Goal: Task Accomplishment & Management: Manage account settings

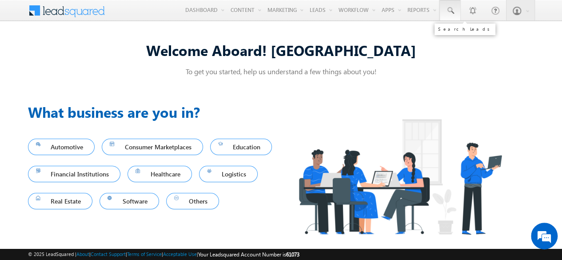
click at [453, 11] on span at bounding box center [450, 10] width 9 height 9
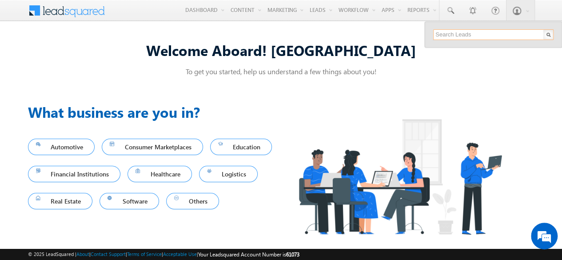
paste input "SBL0010751"
type input "SBL0010751"
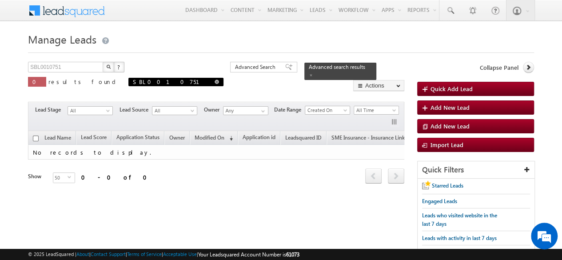
click at [215, 81] on span at bounding box center [217, 82] width 4 height 4
type input "Search Leads"
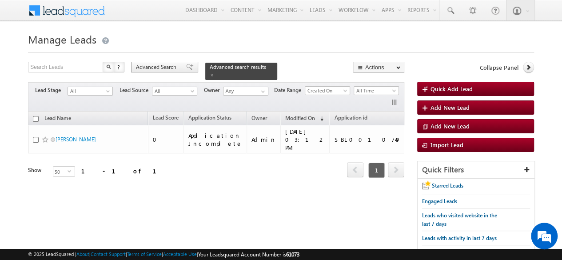
click at [153, 68] on span "Advanced Search" at bounding box center [157, 67] width 43 height 8
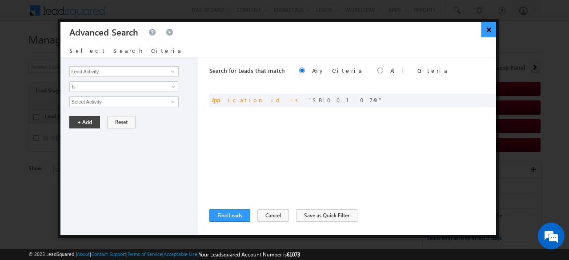
click at [489, 32] on button "×" at bounding box center [488, 30] width 15 height 16
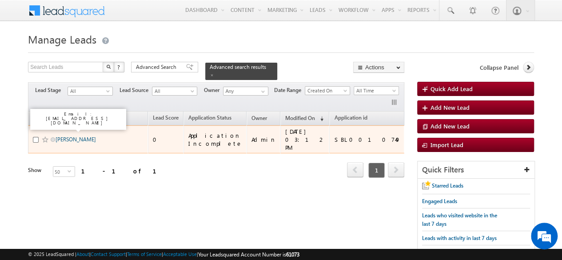
click at [73, 136] on link "NITIN JITURI" at bounding box center [76, 139] width 40 height 7
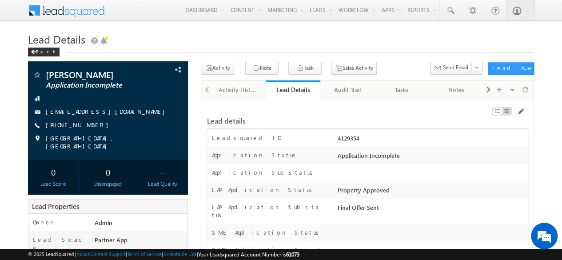
click at [278, 89] on div "Lead Details" at bounding box center [292, 89] width 41 height 8
click at [426, 44] on h1 "Lead Details" at bounding box center [281, 38] width 506 height 17
click at [530, 91] on div at bounding box center [525, 90] width 13 height 16
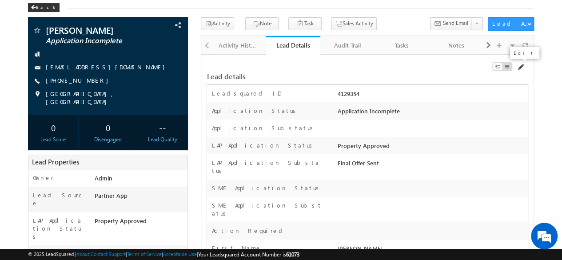
click at [521, 67] on span at bounding box center [520, 67] width 7 height 7
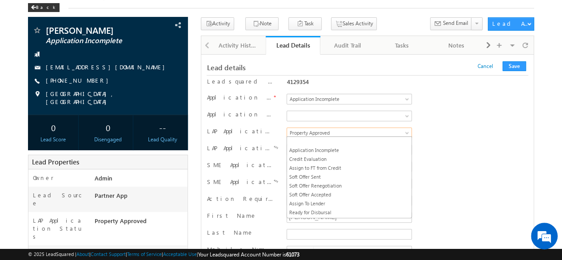
click at [364, 129] on span "Property Approved" at bounding box center [347, 133] width 121 height 8
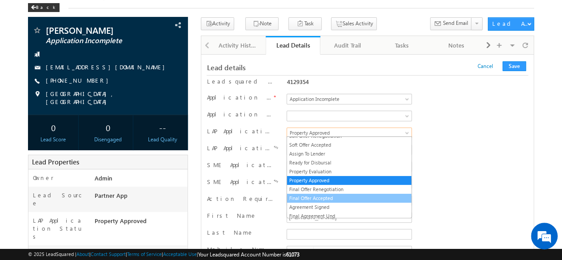
click at [326, 195] on link "Final Offer Accepted" at bounding box center [349, 198] width 124 height 8
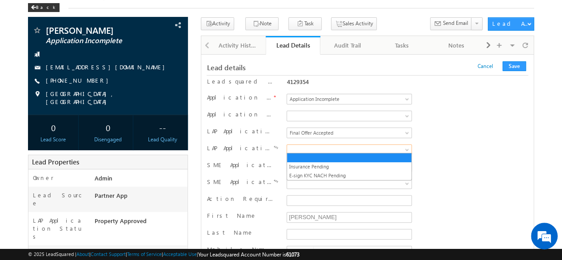
click at [312, 147] on span at bounding box center [347, 150] width 121 height 8
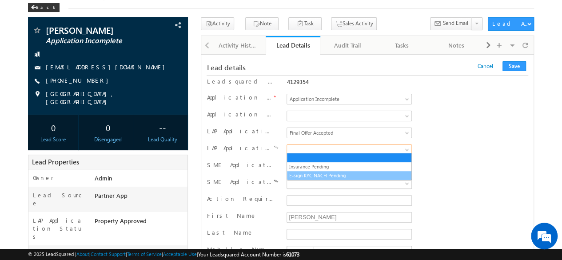
click at [313, 173] on link "E-sign KYC NACH Pending" at bounding box center [349, 175] width 124 height 8
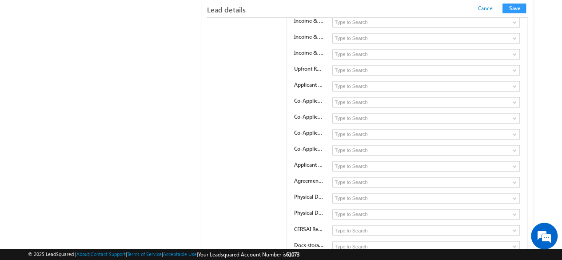
scroll to position [2344, 0]
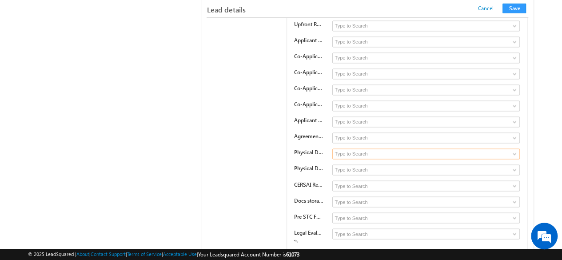
click at [387, 148] on input at bounding box center [425, 153] width 187 height 11
click at [513, 150] on span at bounding box center [514, 153] width 7 height 7
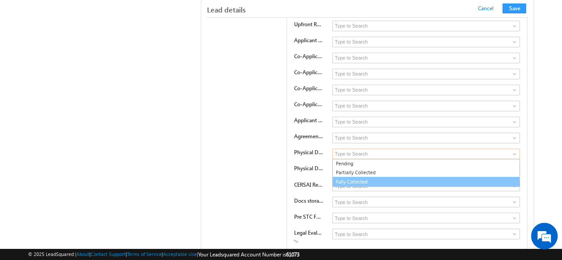
click at [351, 177] on link "Fully Collected" at bounding box center [425, 182] width 187 height 10
type input "Fully Collected"
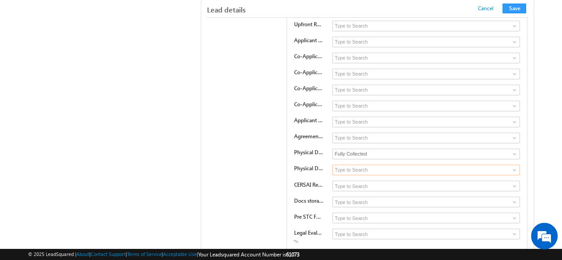
click at [368, 164] on input at bounding box center [425, 169] width 187 height 11
click at [517, 166] on span at bounding box center [514, 169] width 7 height 7
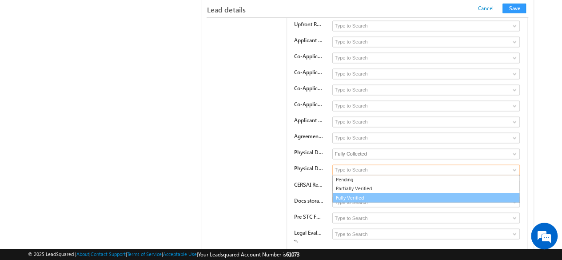
click at [373, 193] on link "Fully Verified" at bounding box center [425, 198] width 187 height 10
type input "Fully Verified"
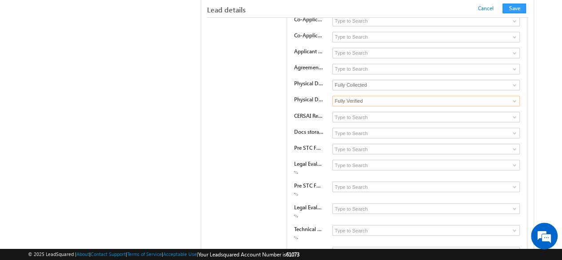
scroll to position [2433, 0]
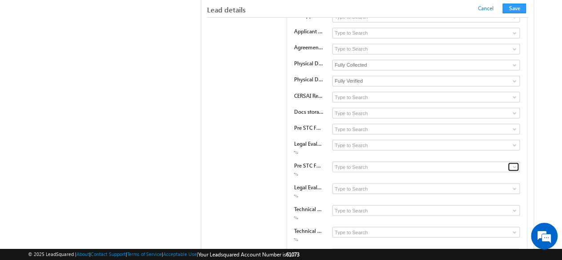
click at [513, 163] on span at bounding box center [514, 166] width 7 height 7
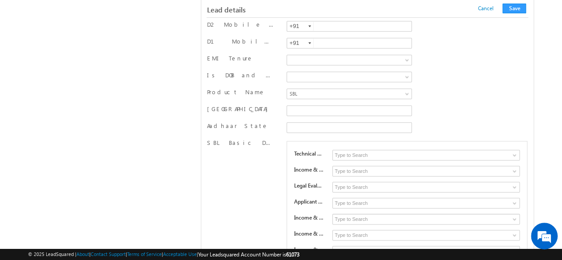
scroll to position [2077, 0]
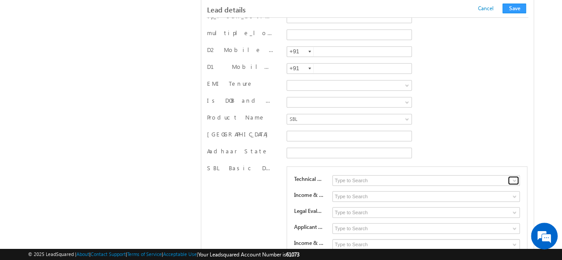
click at [514, 177] on span at bounding box center [514, 180] width 7 height 7
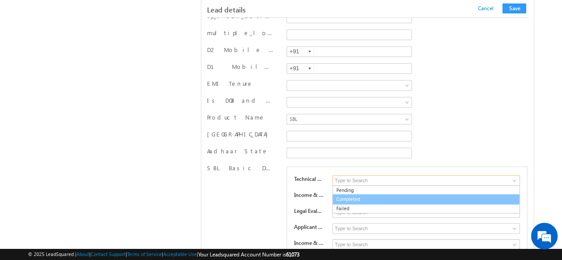
click at [351, 194] on link "Completed" at bounding box center [425, 199] width 187 height 10
type input "Completed"
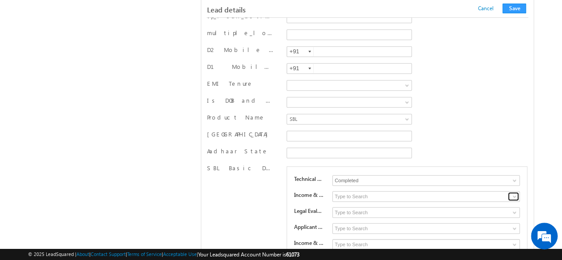
click at [514, 193] on span at bounding box center [514, 196] width 7 height 7
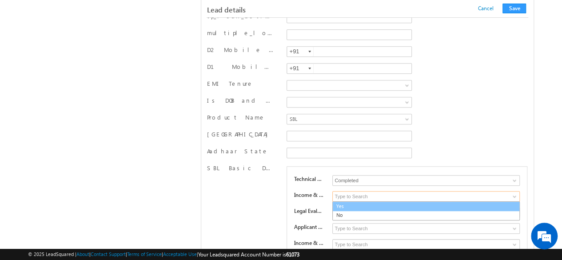
click at [350, 201] on link "Yes" at bounding box center [425, 206] width 187 height 10
type input "Yes"
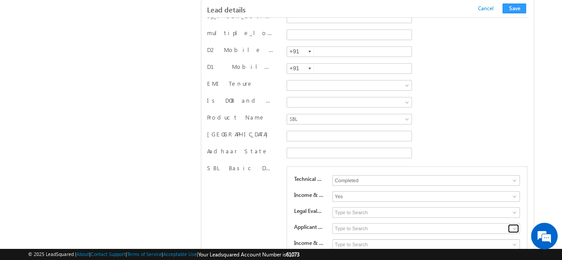
click at [514, 225] on span at bounding box center [514, 228] width 7 height 7
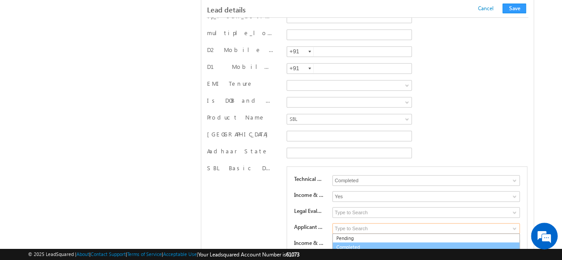
click at [356, 242] on link "Completed" at bounding box center [425, 247] width 187 height 10
type input "Completed"
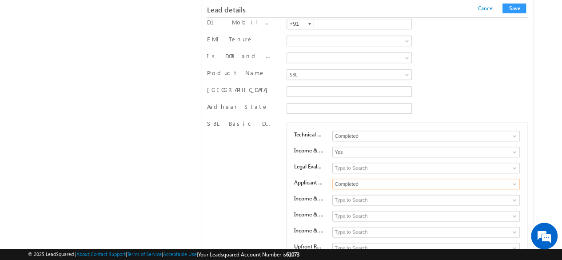
scroll to position [2166, 0]
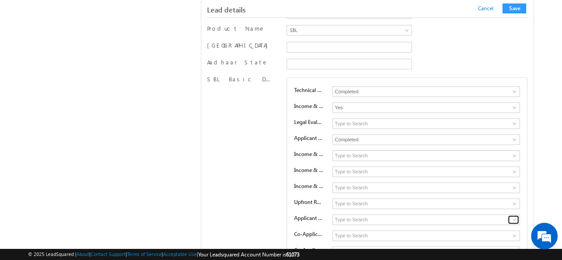
click at [513, 216] on span at bounding box center [514, 219] width 7 height 7
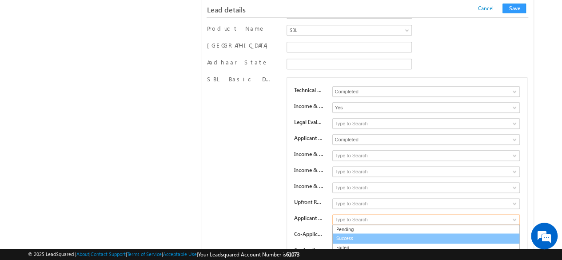
click at [355, 233] on link "Success" at bounding box center [425, 238] width 187 height 10
type input "Success"
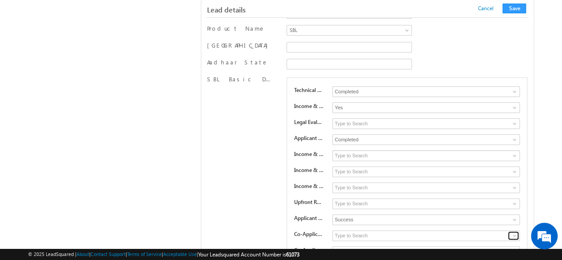
click at [513, 232] on span at bounding box center [514, 235] width 7 height 7
click at [357, 249] on link "Success" at bounding box center [425, 254] width 187 height 10
type input "Success"
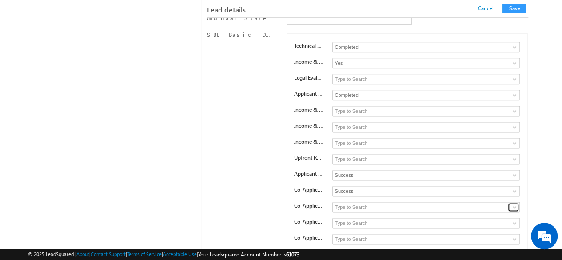
click at [513, 203] on span at bounding box center [514, 206] width 7 height 7
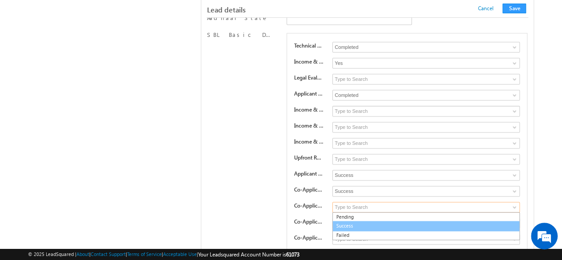
click at [362, 221] on link "Success" at bounding box center [425, 226] width 187 height 10
type input "Success"
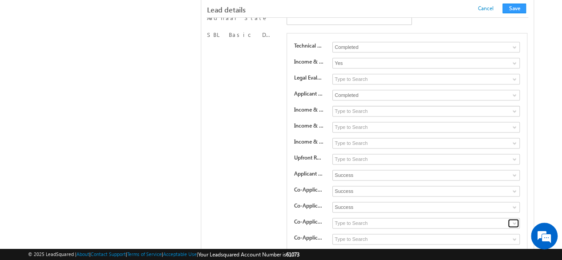
click at [509, 219] on link at bounding box center [513, 223] width 11 height 9
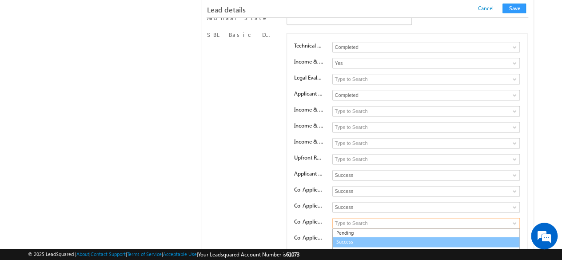
click at [355, 237] on link "Success" at bounding box center [425, 242] width 187 height 10
type input "Success"
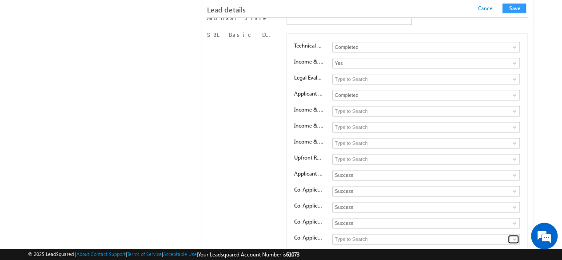
click at [513, 235] on span at bounding box center [514, 238] width 7 height 7
click at [361, 253] on link "Success" at bounding box center [425, 258] width 187 height 10
type input "Success"
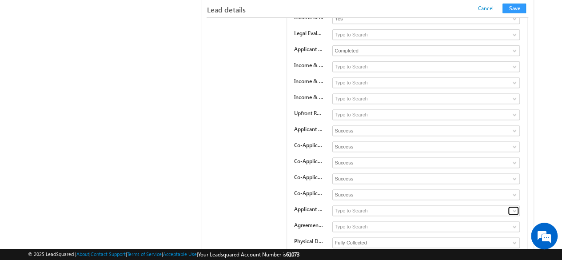
click at [514, 207] on span at bounding box center [514, 210] width 7 height 7
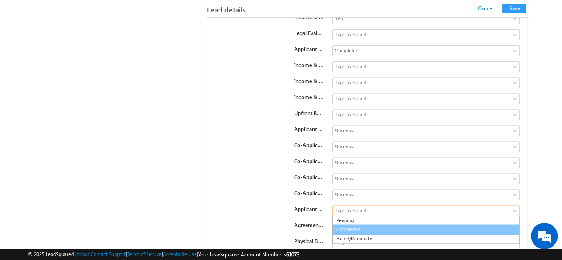
click at [365, 224] on link "Completed" at bounding box center [425, 229] width 187 height 10
type input "Completed"
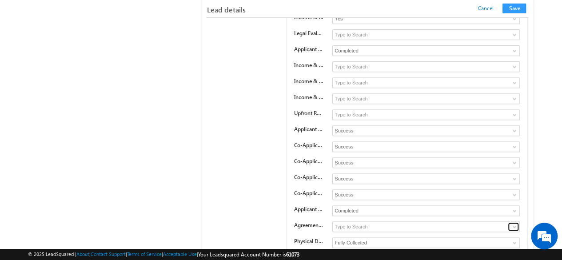
click at [514, 223] on span at bounding box center [514, 226] width 7 height 7
click at [354, 250] on link "Completed" at bounding box center [425, 255] width 187 height 10
type input "Completed"
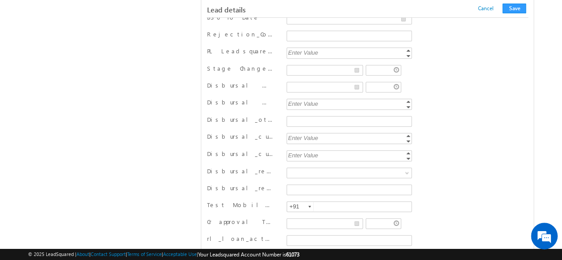
scroll to position [1678, 0]
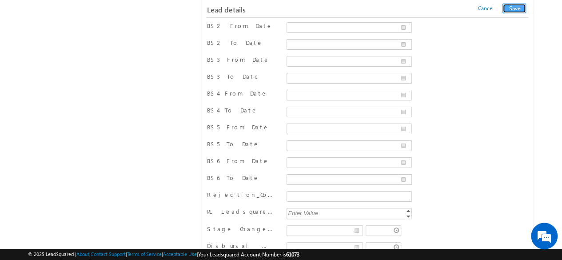
click at [521, 8] on button "Save" at bounding box center [514, 9] width 24 height 10
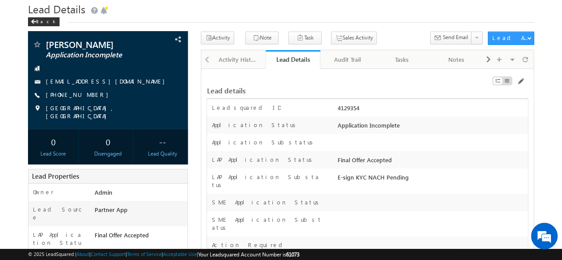
scroll to position [0, 0]
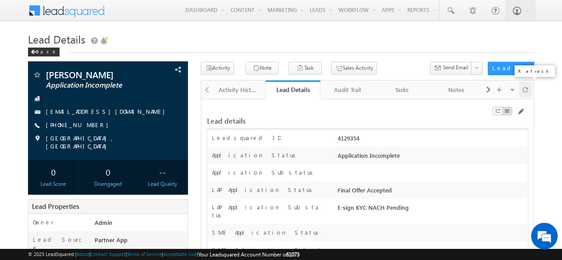
click at [526, 88] on span at bounding box center [524, 90] width 5 height 16
click at [414, 33] on h1 "Lead Details" at bounding box center [281, 38] width 506 height 17
click at [529, 86] on div at bounding box center [525, 90] width 13 height 16
click at [522, 109] on span at bounding box center [520, 111] width 7 height 7
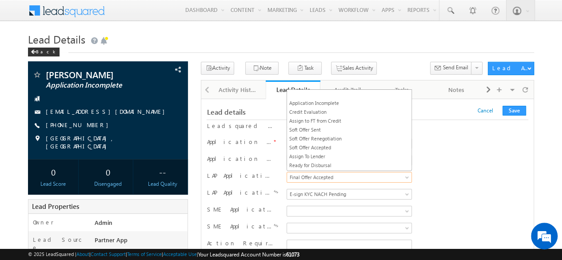
click at [340, 174] on span "Final Offer Accepted" at bounding box center [347, 177] width 121 height 8
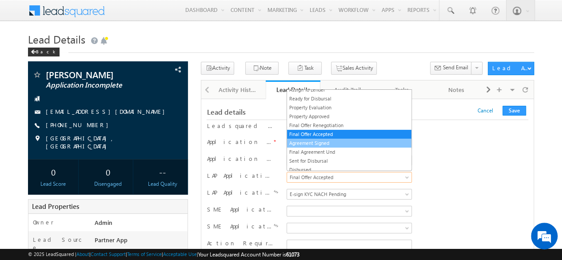
click at [316, 140] on link "Agreement Signed" at bounding box center [349, 143] width 124 height 8
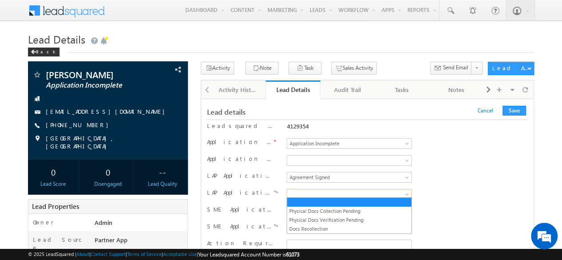
click at [322, 192] on span at bounding box center [347, 194] width 121 height 8
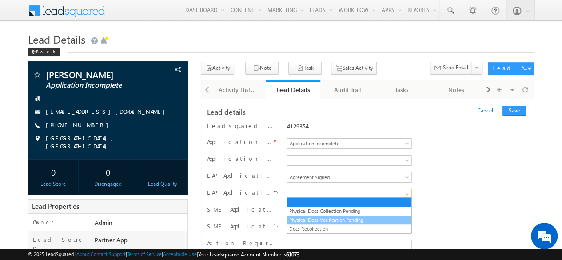
click at [311, 221] on link "Physical Docs Verification Pending" at bounding box center [349, 220] width 124 height 8
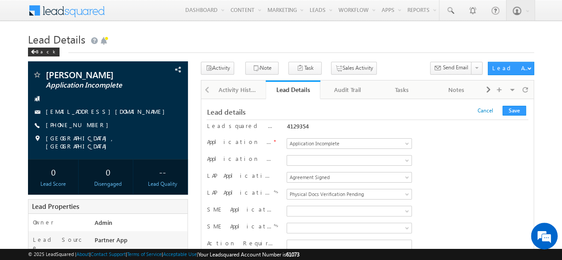
click at [455, 170] on div "LAP Application Status Application Incomplete Credit Evaluation Assign to FT fr…" at bounding box center [367, 178] width 321 height 17
click at [344, 175] on span "Agreement Signed" at bounding box center [347, 177] width 121 height 8
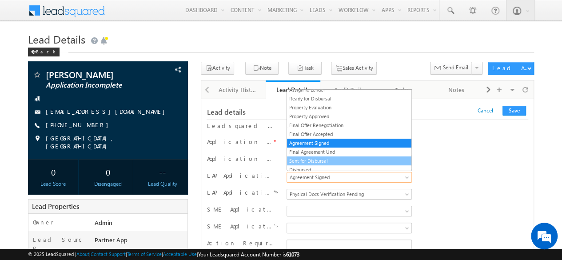
click at [320, 157] on link "Sent for Disbursal" at bounding box center [349, 161] width 124 height 8
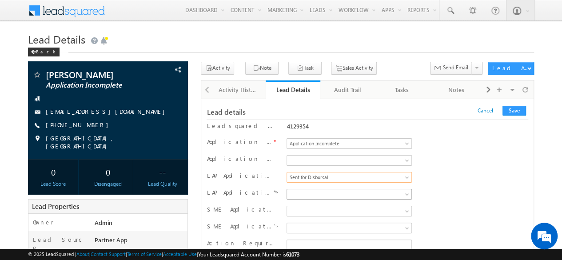
click at [309, 191] on span at bounding box center [347, 194] width 121 height 8
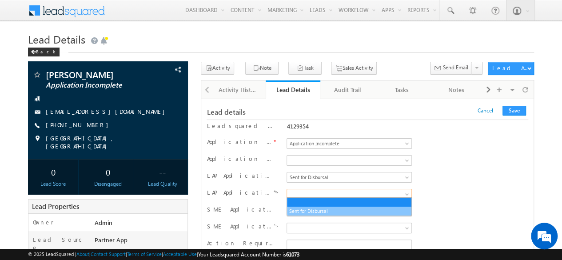
click at [314, 212] on link "Sent for Disbursal" at bounding box center [349, 211] width 124 height 8
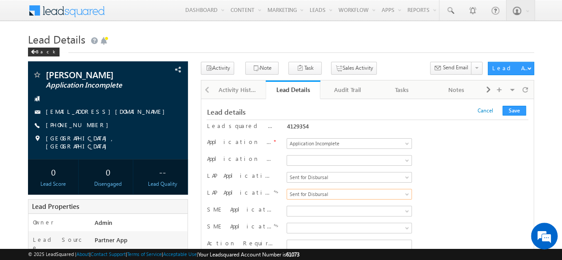
click at [437, 175] on div "LAP Application Status Application Incomplete Credit Evaluation Assign to FT fr…" at bounding box center [367, 177] width 321 height 13
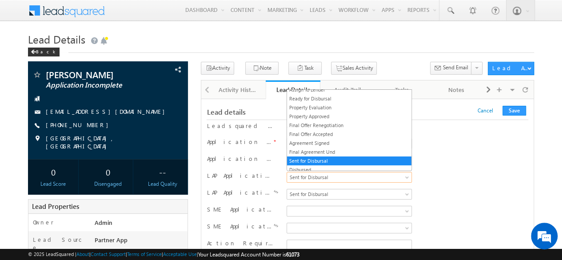
click at [324, 179] on span "Sent for Disbursal" at bounding box center [347, 177] width 121 height 8
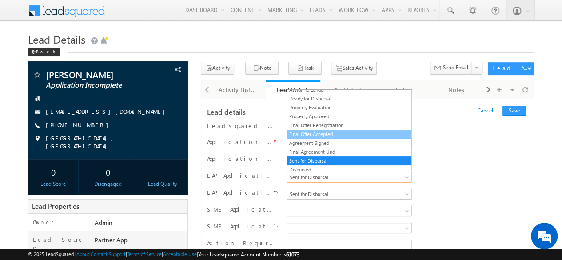
click at [309, 133] on link "Final Offer Accepted" at bounding box center [349, 134] width 124 height 8
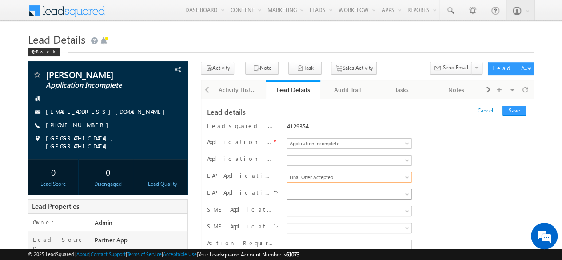
click at [321, 191] on span at bounding box center [347, 194] width 121 height 8
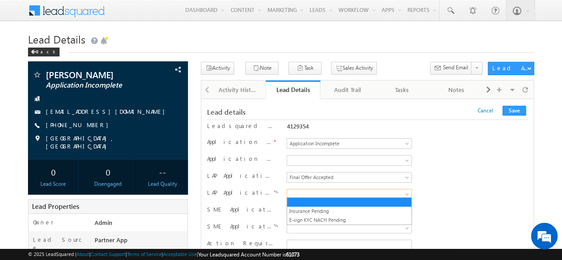
click at [482, 175] on div "LAP Application Status Application Incomplete Credit Evaluation Assign to FT fr…" at bounding box center [367, 177] width 321 height 13
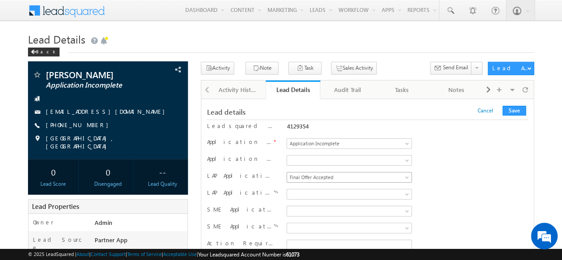
click at [350, 178] on span "Final Offer Accepted" at bounding box center [347, 177] width 121 height 8
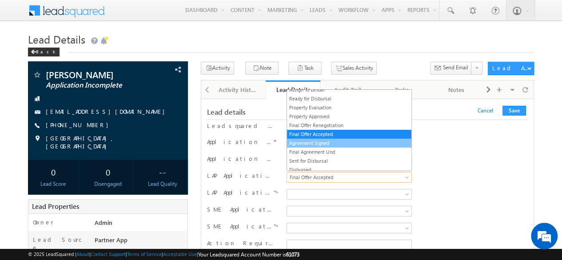
click at [327, 139] on link "Agreement Signed" at bounding box center [349, 143] width 124 height 8
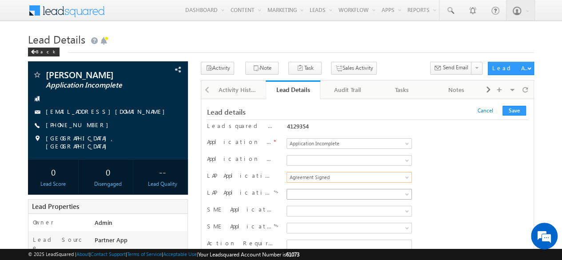
click at [329, 195] on span at bounding box center [347, 194] width 121 height 8
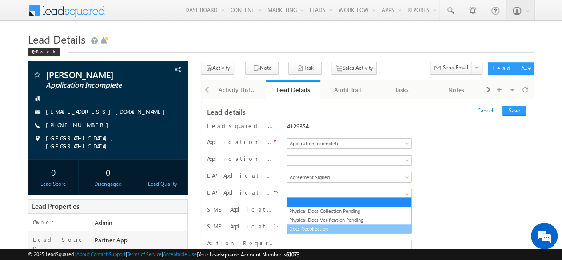
click at [310, 228] on link "Docs Recollection" at bounding box center [349, 229] width 124 height 8
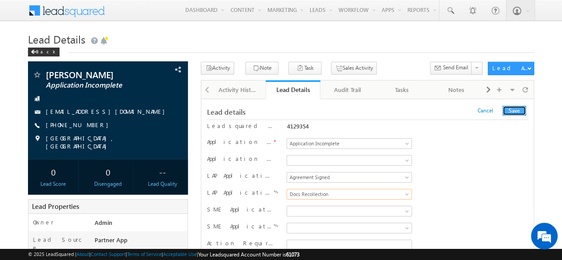
click at [515, 111] on button "Save" at bounding box center [514, 111] width 24 height 10
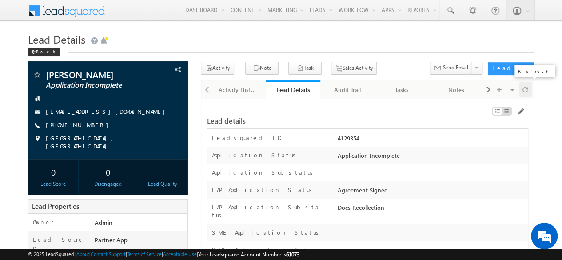
click at [529, 92] on div at bounding box center [525, 90] width 13 height 16
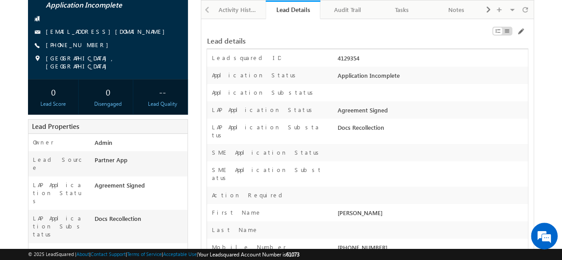
scroll to position [0, 0]
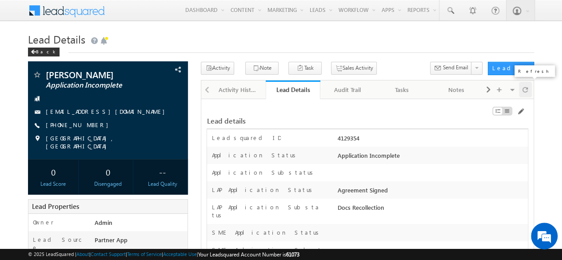
click at [526, 89] on span at bounding box center [524, 90] width 5 height 16
click at [496, 42] on h1 "Lead Details" at bounding box center [281, 38] width 506 height 17
click at [484, 40] on h1 "Lead Details" at bounding box center [281, 38] width 506 height 17
click at [529, 88] on div at bounding box center [525, 90] width 13 height 16
click at [521, 86] on div at bounding box center [525, 90] width 13 height 16
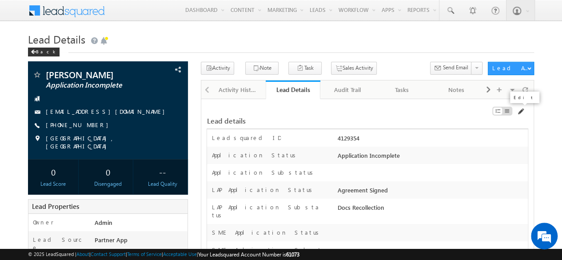
click at [521, 111] on span at bounding box center [520, 111] width 7 height 7
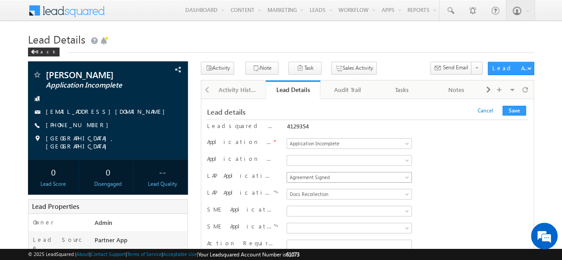
click at [339, 178] on span "Agreement Signed" at bounding box center [347, 177] width 121 height 8
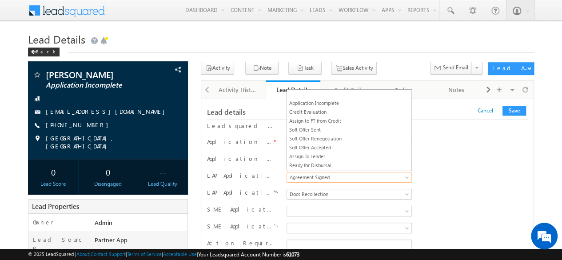
scroll to position [74, 0]
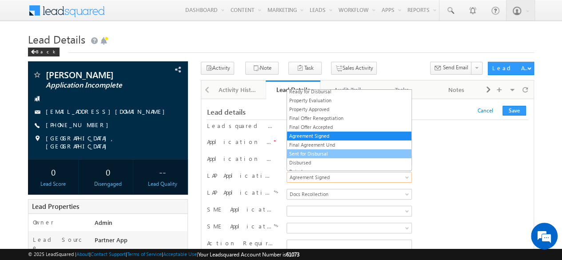
click at [312, 150] on link "Sent for Disbursal" at bounding box center [349, 154] width 124 height 8
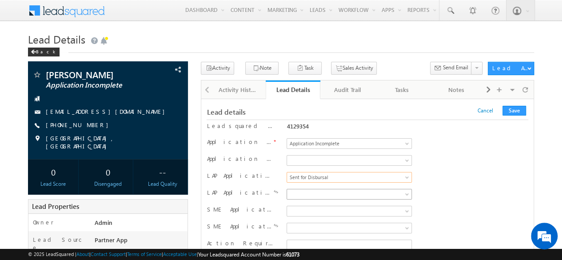
click at [320, 193] on span at bounding box center [347, 194] width 121 height 8
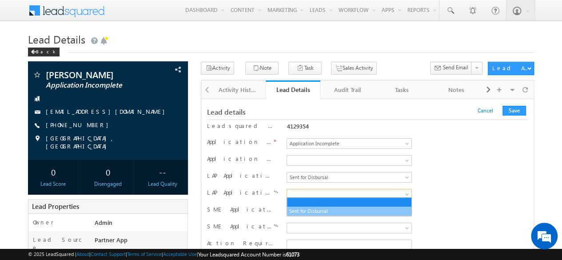
click at [309, 208] on link "Sent for Disbursal" at bounding box center [349, 211] width 124 height 8
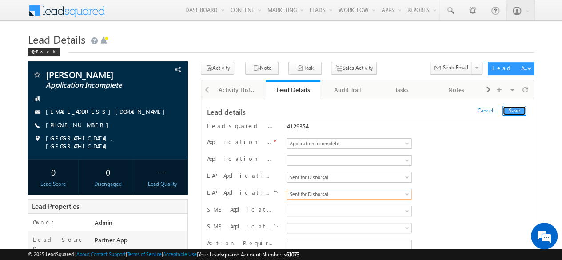
click at [515, 112] on button "Save" at bounding box center [514, 111] width 24 height 10
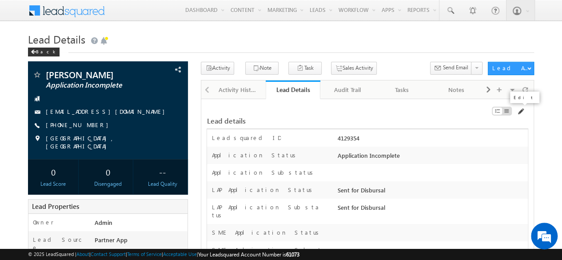
click at [521, 108] on span at bounding box center [520, 111] width 7 height 7
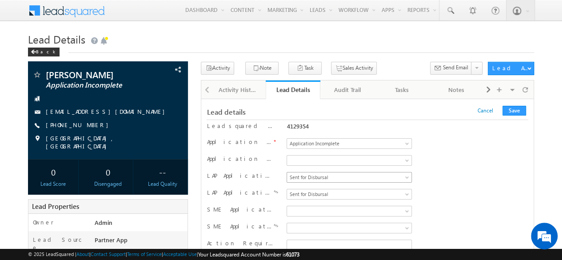
click at [331, 175] on span "Sent for Disbursal" at bounding box center [347, 177] width 121 height 8
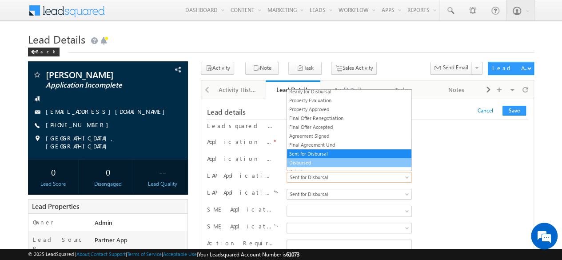
click at [312, 159] on link "Disbursed" at bounding box center [349, 163] width 124 height 8
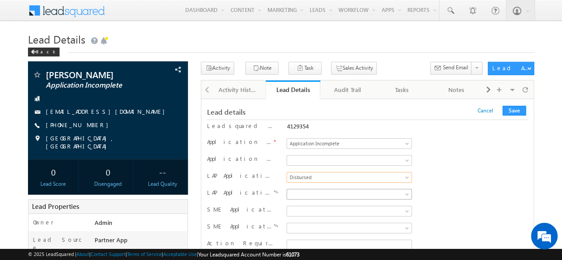
click at [315, 191] on span at bounding box center [347, 194] width 121 height 8
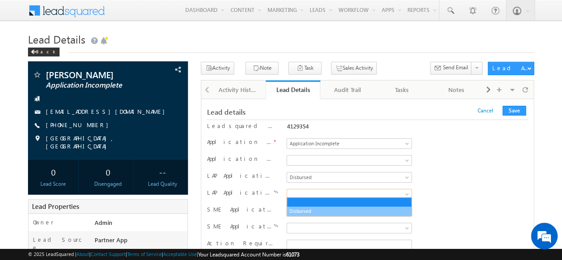
click at [304, 210] on link "Disbursed" at bounding box center [349, 211] width 124 height 8
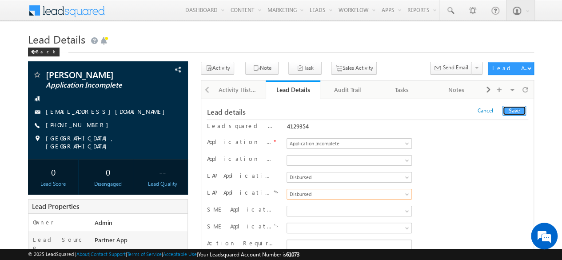
click at [514, 111] on button "Save" at bounding box center [514, 111] width 24 height 10
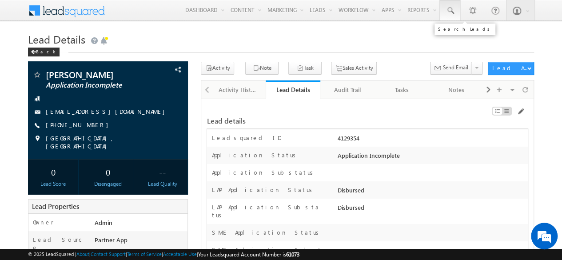
click at [457, 11] on link at bounding box center [449, 10] width 21 height 20
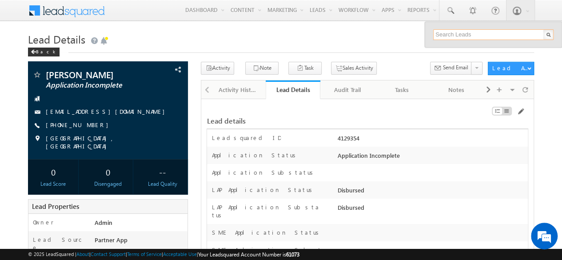
paste input "SBL0010746"
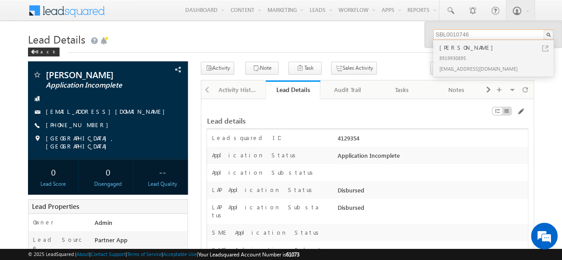
type input "SBL0010746"
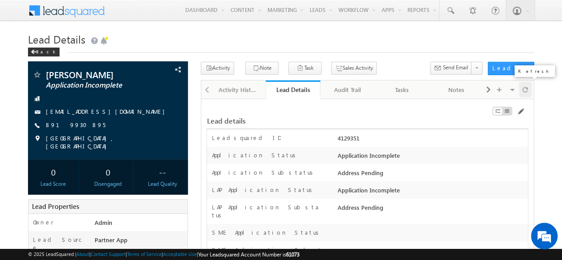
click at [524, 89] on span at bounding box center [524, 90] width 5 height 16
click at [519, 112] on span at bounding box center [520, 111] width 7 height 7
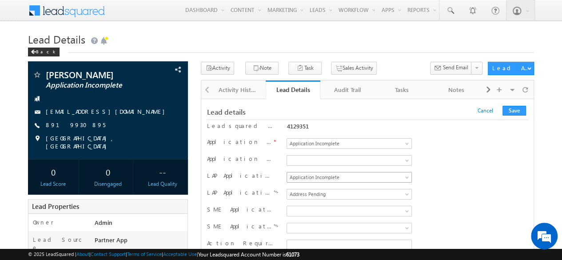
click at [385, 180] on link "Application Incomplete" at bounding box center [348, 177] width 125 height 11
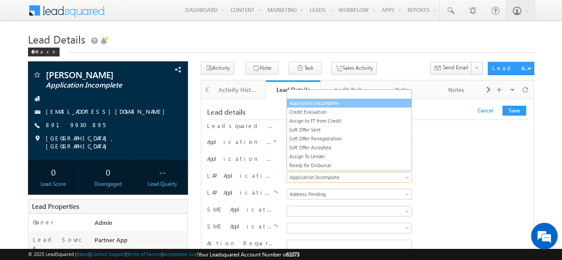
click at [334, 100] on link "Application Incomplete" at bounding box center [349, 103] width 124 height 8
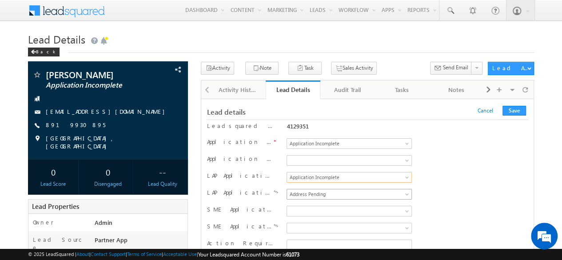
click at [341, 190] on span "Address Pending" at bounding box center [347, 194] width 121 height 8
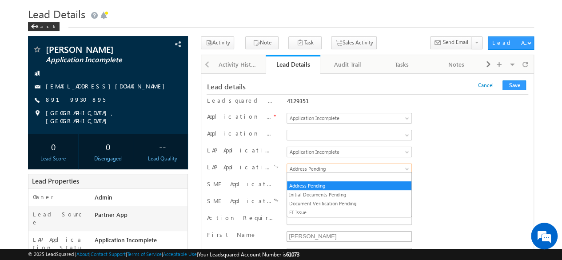
scroll to position [44, 0]
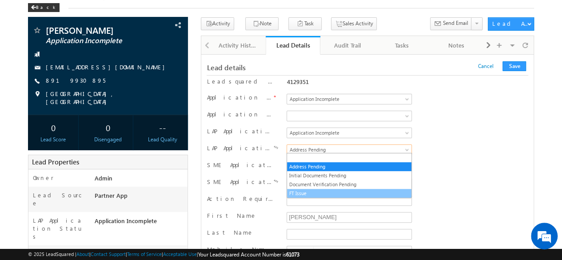
click at [304, 192] on link "FT Issue" at bounding box center [349, 193] width 124 height 8
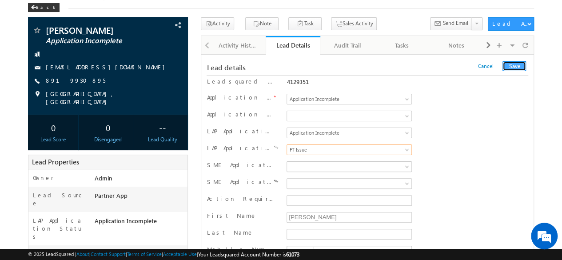
click at [510, 67] on button "Save" at bounding box center [514, 66] width 24 height 10
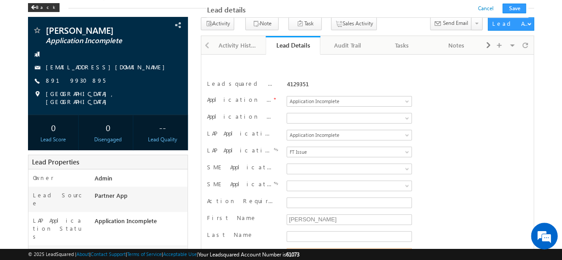
scroll to position [156, 0]
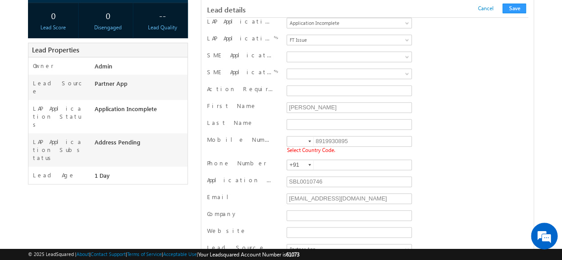
click at [311, 140] on div at bounding box center [309, 141] width 3 height 2
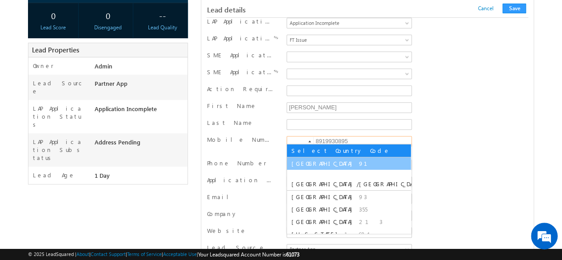
click at [359, 163] on span "91" at bounding box center [368, 163] width 19 height 8
type input "+91"
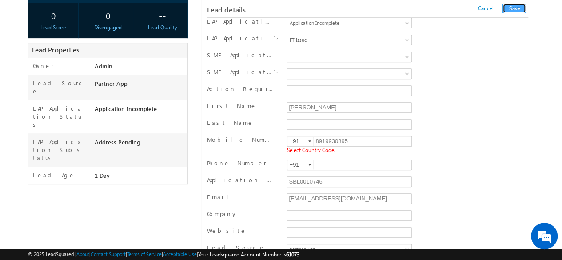
click at [509, 8] on button "Save" at bounding box center [514, 9] width 24 height 10
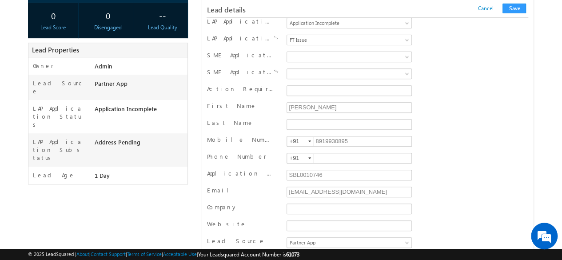
scroll to position [890, 0]
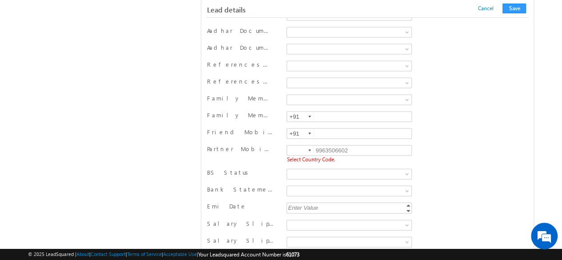
click at [308, 150] on div at bounding box center [309, 151] width 3 height 2
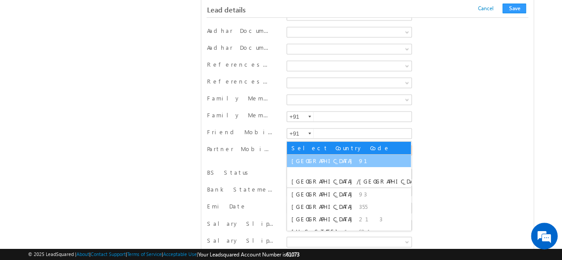
click at [302, 158] on span "[GEOGRAPHIC_DATA]" at bounding box center [323, 161] width 65 height 8
type input "+91"
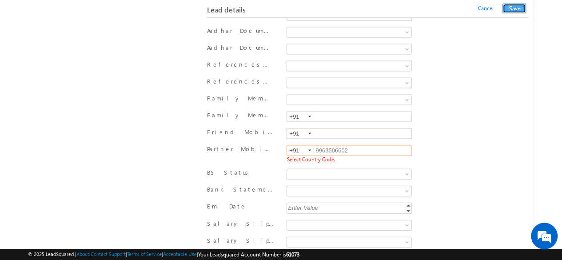
click at [513, 9] on button "Save" at bounding box center [514, 9] width 24 height 10
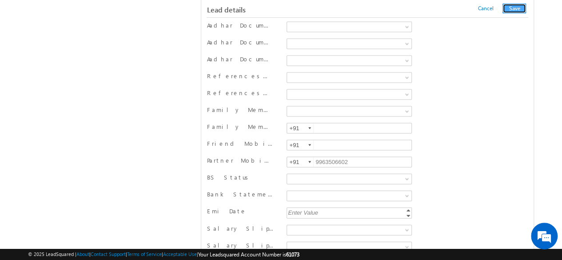
scroll to position [491, 0]
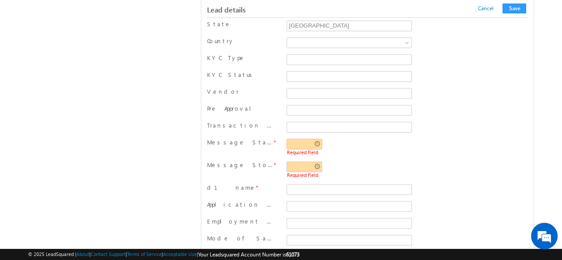
click at [318, 139] on input "text" at bounding box center [304, 144] width 36 height 11
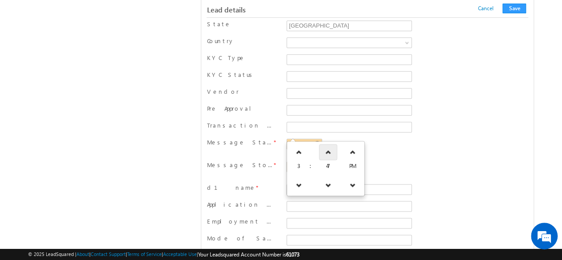
click at [326, 148] on link at bounding box center [328, 152] width 18 height 16
type input "03:49 PM"
click at [434, 123] on div "Transaction Allowed" at bounding box center [367, 127] width 321 height 13
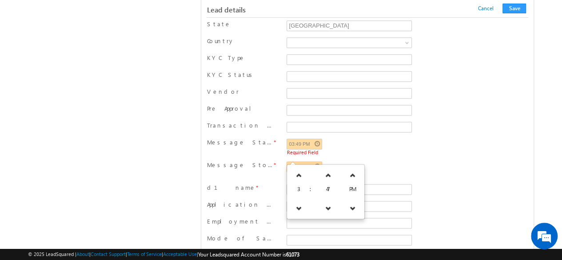
click at [320, 161] on input "text" at bounding box center [304, 166] width 36 height 11
click at [325, 169] on link at bounding box center [328, 175] width 18 height 16
click at [325, 168] on link at bounding box center [328, 175] width 18 height 16
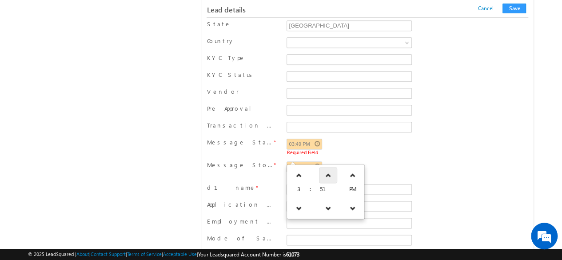
click at [325, 168] on link at bounding box center [328, 175] width 18 height 16
type input "03:52 PM"
click at [515, 8] on button "Save" at bounding box center [514, 9] width 24 height 10
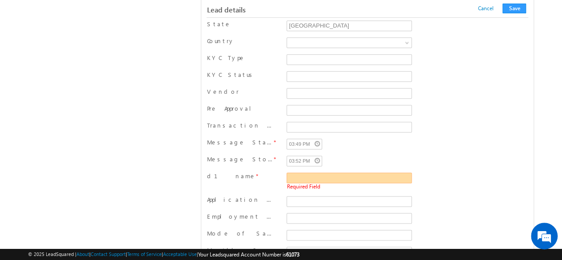
scroll to position [524, 0]
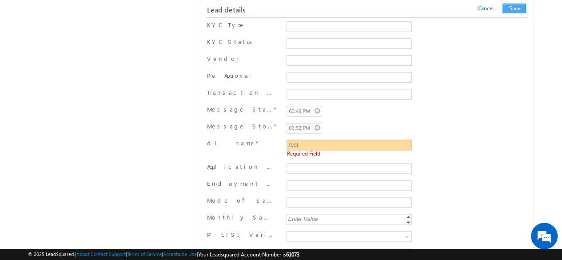
type input "test"
click at [513, 6] on button "Save" at bounding box center [514, 9] width 24 height 10
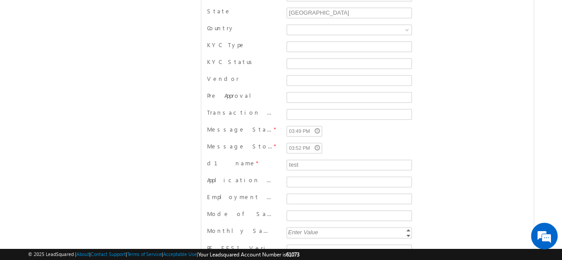
scroll to position [0, 0]
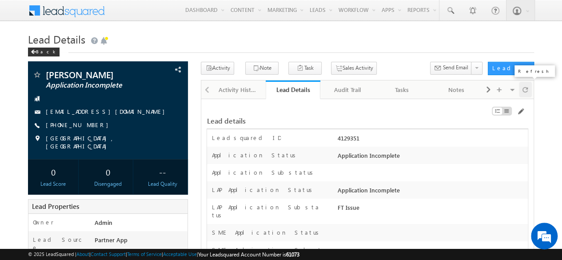
click at [525, 88] on span at bounding box center [524, 90] width 5 height 16
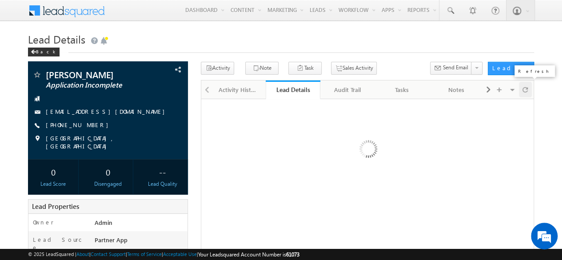
click at [525, 88] on span at bounding box center [524, 90] width 5 height 16
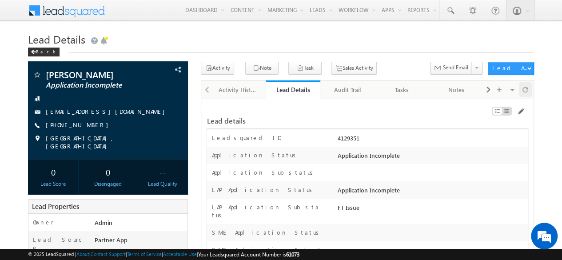
click at [525, 88] on span at bounding box center [524, 90] width 5 height 16
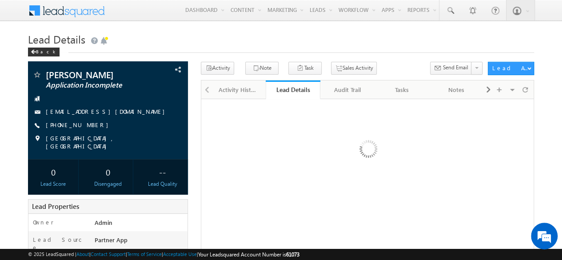
click at [310, 34] on h1 "Lead Details" at bounding box center [281, 38] width 506 height 17
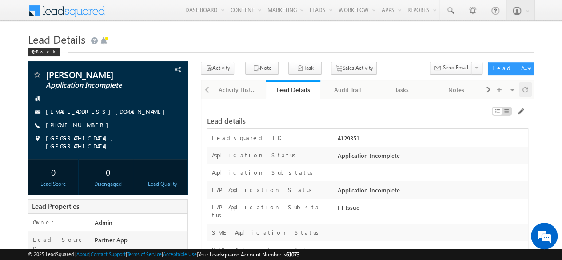
click at [528, 90] on div at bounding box center [525, 90] width 13 height 16
click at [531, 89] on div at bounding box center [525, 90] width 13 height 16
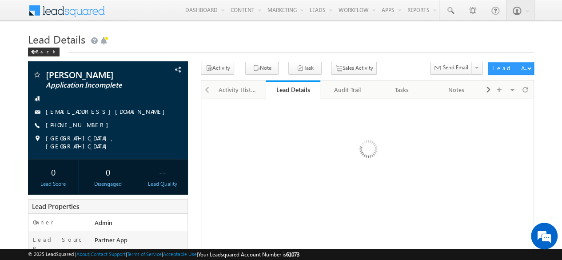
click at [290, 33] on h1 "Lead Details" at bounding box center [281, 38] width 506 height 17
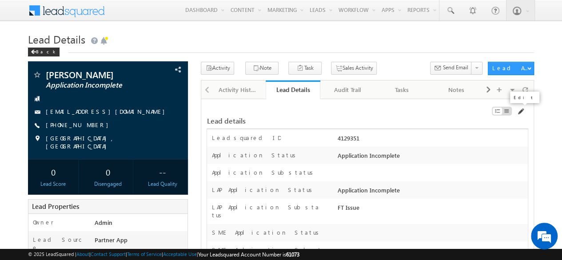
click at [520, 113] on span at bounding box center [520, 111] width 7 height 7
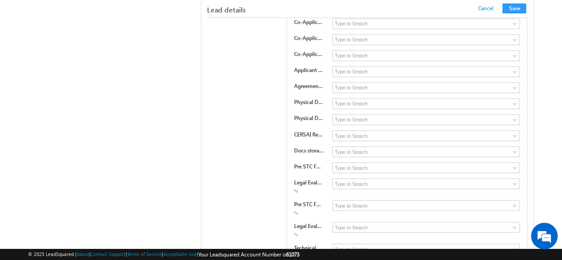
scroll to position [2395, 0]
click at [512, 163] on span at bounding box center [514, 166] width 7 height 7
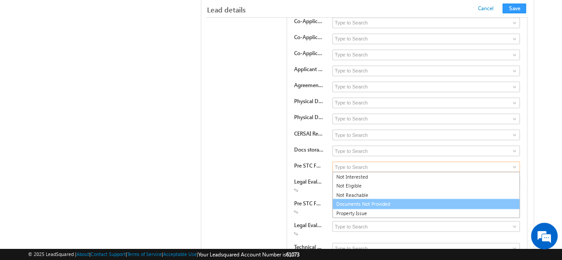
click at [377, 199] on link "Documents Not Provided" at bounding box center [425, 204] width 187 height 10
type input "Documents Not Provided"
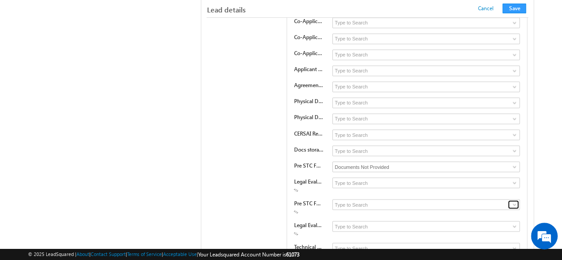
click at [516, 201] on span at bounding box center [514, 204] width 7 height 7
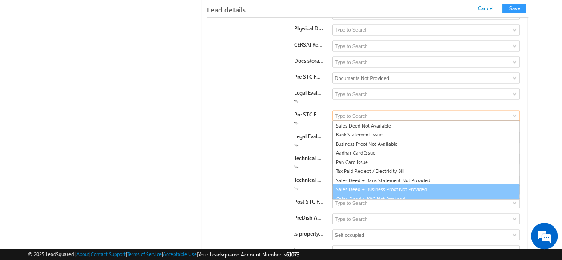
scroll to position [5, 0]
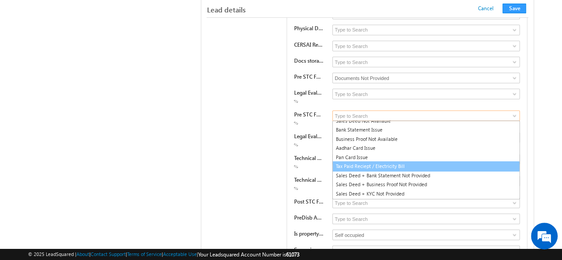
click at [349, 161] on link "Tax Paid Reciept / Electricity Bill" at bounding box center [425, 166] width 187 height 10
type input "Tax Paid Reciept / Electricity Bill"
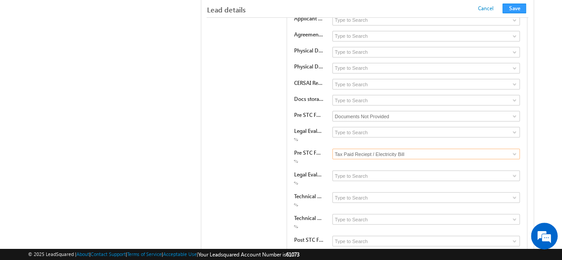
scroll to position [2439, 0]
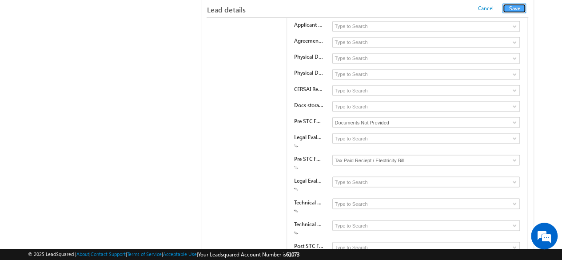
click at [519, 10] on button "Save" at bounding box center [514, 9] width 24 height 10
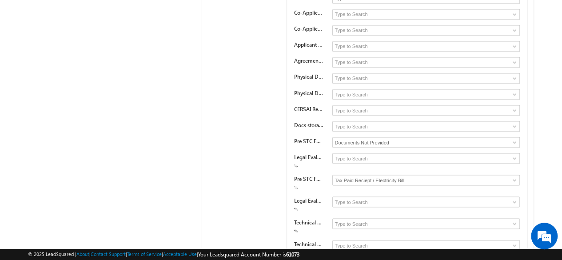
scroll to position [0, 0]
